Goal: Complete application form

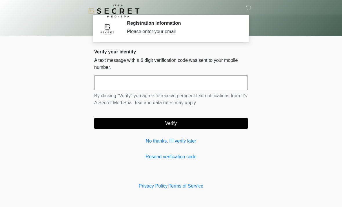
click at [113, 83] on input "text" at bounding box center [171, 82] width 154 height 15
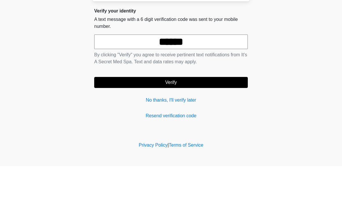
type input "******"
click at [163, 118] on button "Verify" at bounding box center [171, 123] width 154 height 11
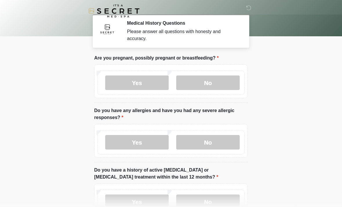
click at [201, 82] on label "No" at bounding box center [208, 82] width 64 height 15
click at [192, 137] on label "No" at bounding box center [208, 142] width 64 height 15
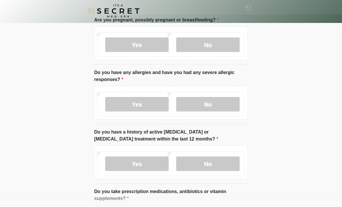
scroll to position [38, 0]
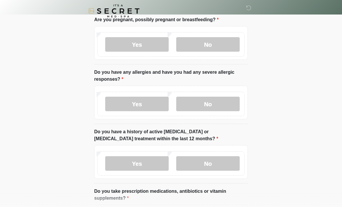
click at [199, 165] on label "No" at bounding box center [208, 163] width 64 height 15
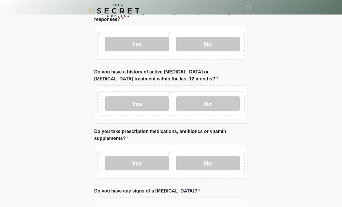
scroll to position [97, 0]
click at [197, 163] on label "No" at bounding box center [208, 163] width 64 height 15
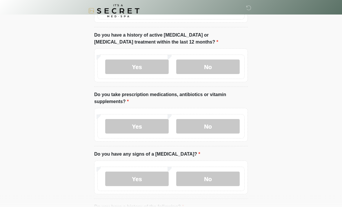
scroll to position [138, 0]
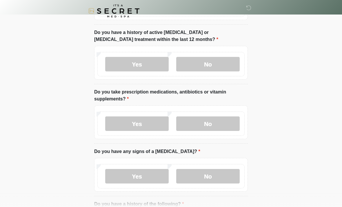
click at [194, 176] on label "No" at bounding box center [208, 176] width 64 height 15
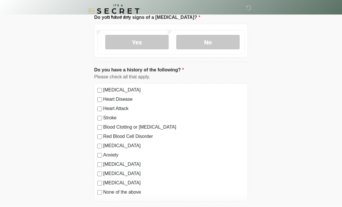
scroll to position [270, 0]
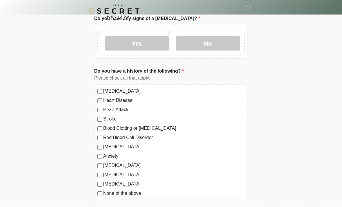
click at [104, 191] on label "None of the above" at bounding box center [174, 193] width 142 height 7
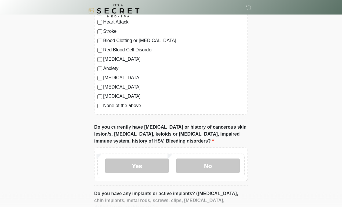
scroll to position [358, 0]
click at [185, 162] on label "No" at bounding box center [208, 166] width 64 height 15
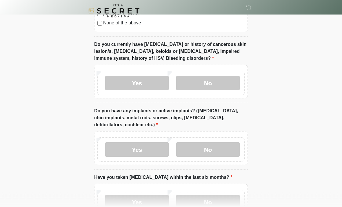
click at [204, 146] on label "No" at bounding box center [208, 149] width 64 height 15
click at [198, 203] on label "No" at bounding box center [208, 202] width 64 height 15
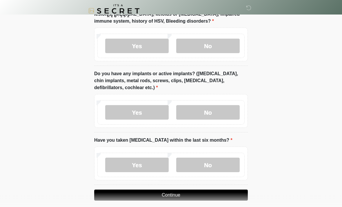
scroll to position [477, 0]
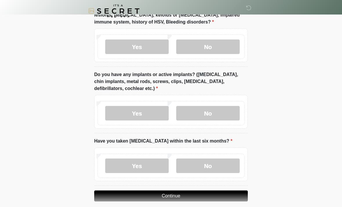
click at [127, 191] on button "Continue" at bounding box center [171, 195] width 154 height 11
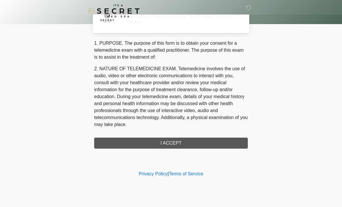
scroll to position [0, 0]
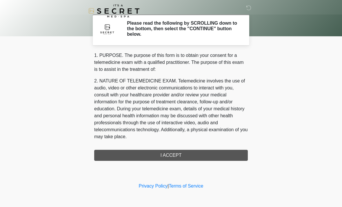
click at [115, 153] on div "1. PURPOSE. The purpose of this form is to obtain your consent for a telemedici…" at bounding box center [171, 106] width 154 height 109
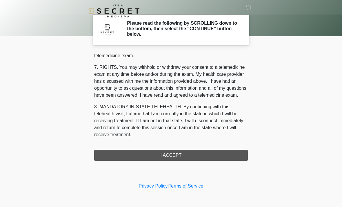
scroll to position [246, 0]
click at [158, 151] on button "I ACCEPT" at bounding box center [171, 155] width 154 height 11
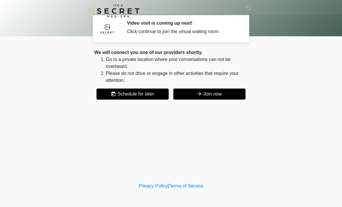
click at [192, 89] on button "Join now" at bounding box center [210, 94] width 72 height 11
